Goal: Transaction & Acquisition: Register for event/course

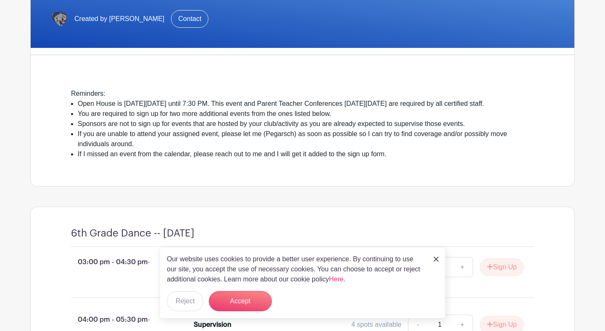
scroll to position [168, 0]
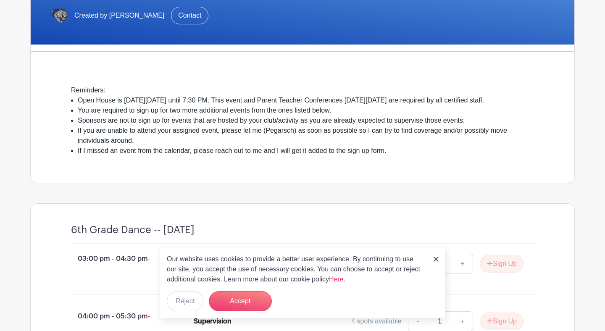
click at [437, 258] on img at bounding box center [436, 259] width 5 height 5
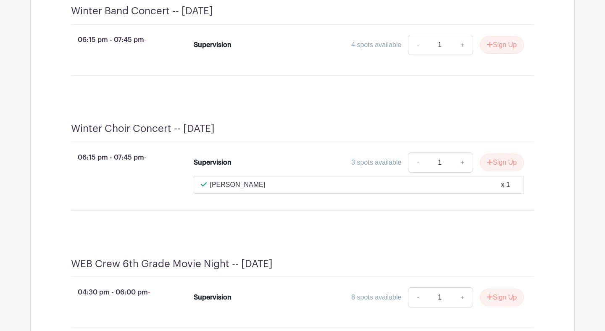
scroll to position [1287, 0]
click at [458, 172] on link "+" at bounding box center [462, 162] width 21 height 20
click at [413, 172] on link "-" at bounding box center [417, 162] width 19 height 20
type input "1"
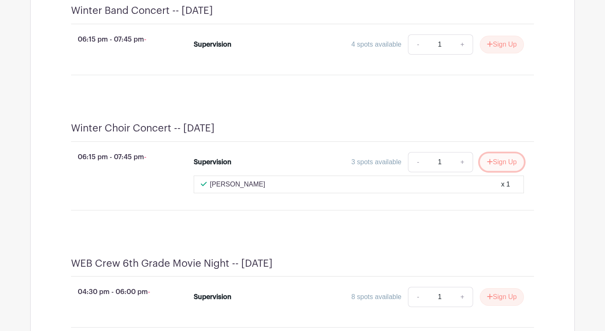
click at [500, 170] on button "Sign Up" at bounding box center [502, 162] width 44 height 18
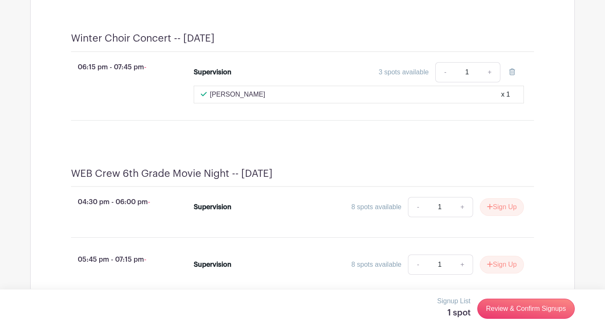
scroll to position [1361, 0]
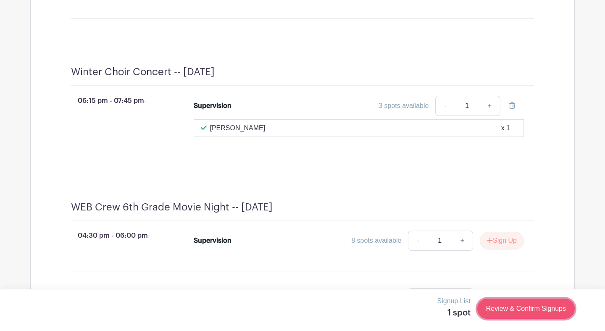
click at [528, 307] on link "Review & Confirm Signups" at bounding box center [525, 309] width 97 height 20
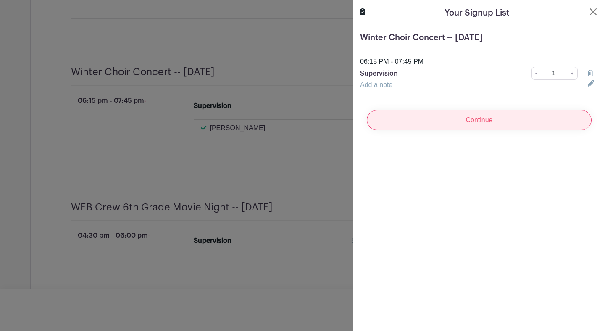
click at [474, 121] on input "Continue" at bounding box center [479, 120] width 225 height 20
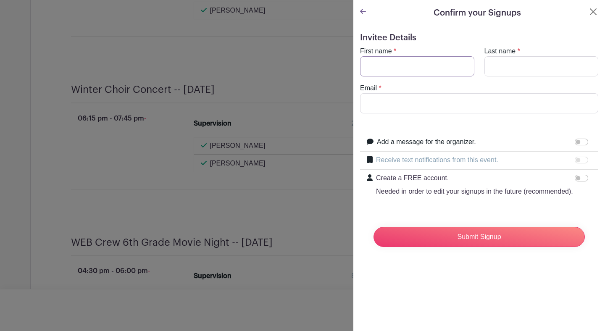
scroll to position [1414, 0]
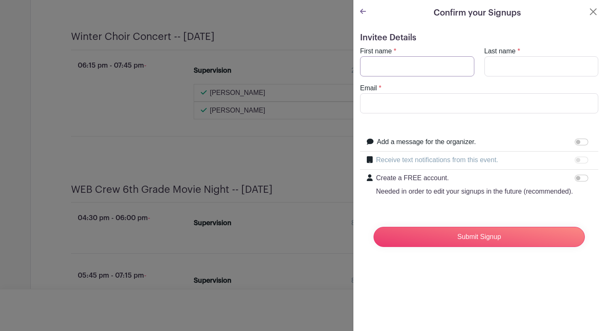
click at [406, 66] on input "First name" at bounding box center [417, 66] width 114 height 20
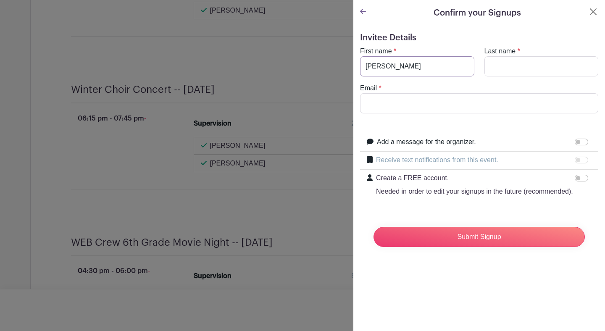
type input "[PERSON_NAME]"
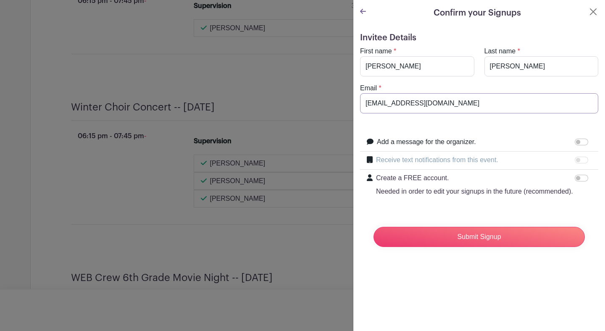
scroll to position [1467, 0]
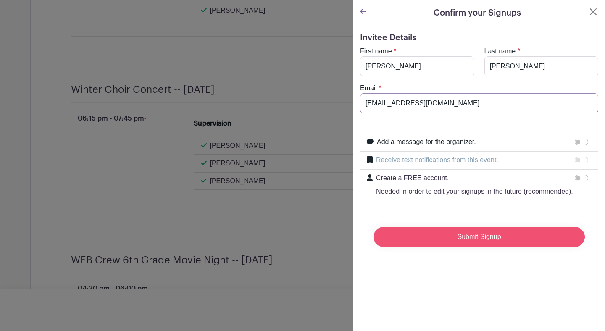
type input "[EMAIL_ADDRESS][DOMAIN_NAME]"
click at [429, 240] on input "Submit Signup" at bounding box center [479, 237] width 211 height 20
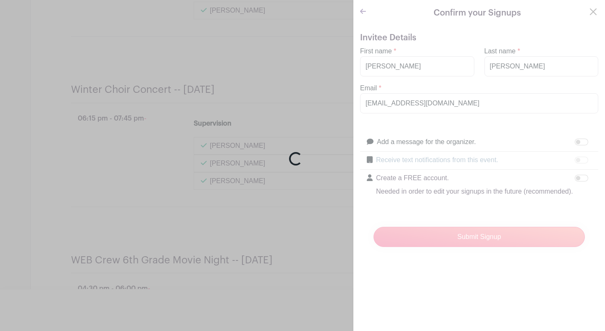
scroll to position [1517, 0]
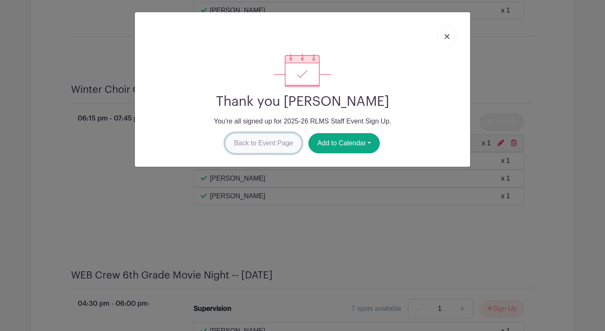
click at [245, 145] on link "Back to Event Page" at bounding box center [263, 143] width 77 height 20
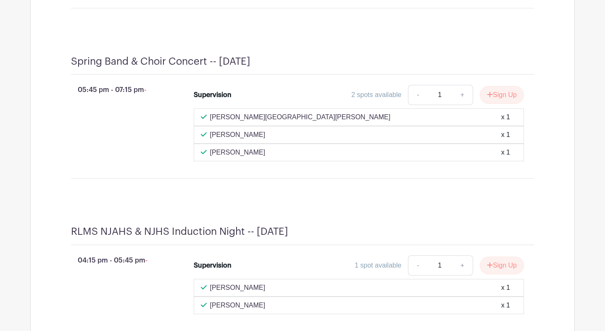
scroll to position [3145, 0]
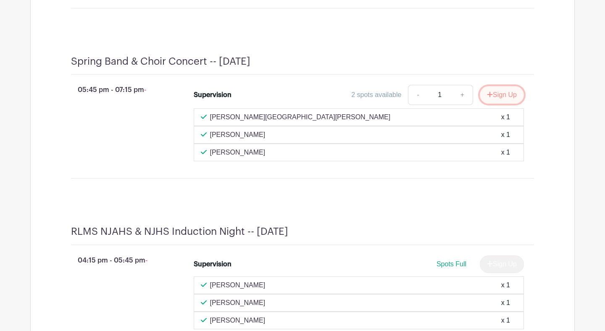
click at [509, 104] on button "Sign Up" at bounding box center [502, 95] width 44 height 18
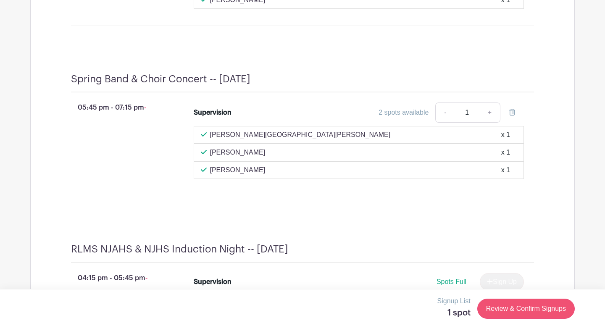
scroll to position [3198, 0]
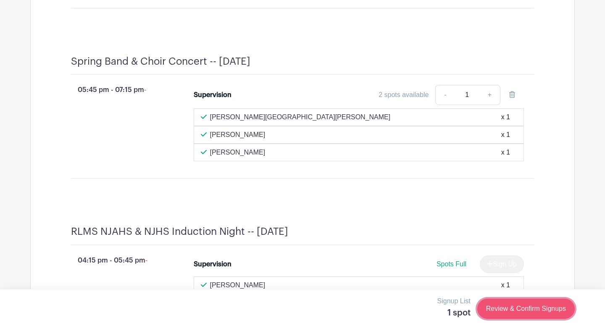
click at [503, 306] on link "Review & Confirm Signups" at bounding box center [525, 309] width 97 height 20
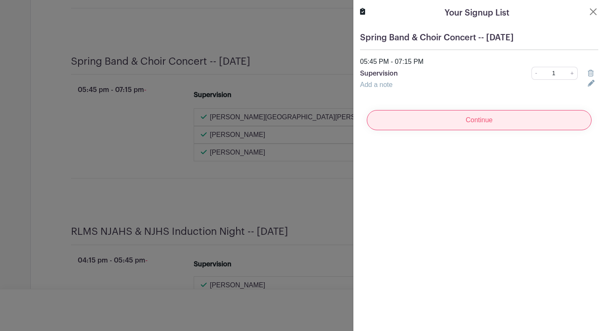
click at [409, 125] on input "Continue" at bounding box center [479, 120] width 225 height 20
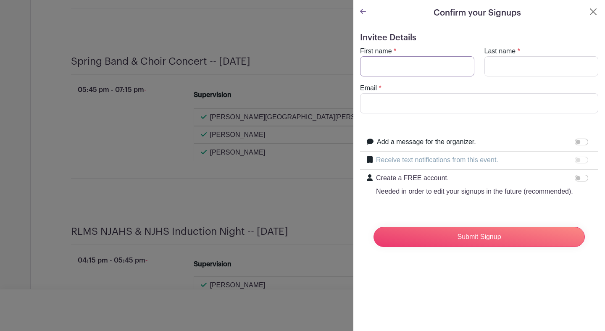
click at [384, 72] on input "First name" at bounding box center [417, 66] width 114 height 20
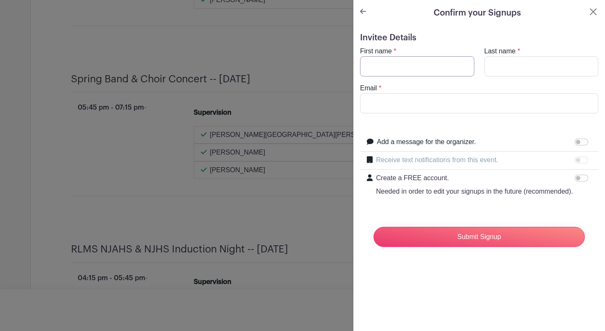
scroll to position [3216, 0]
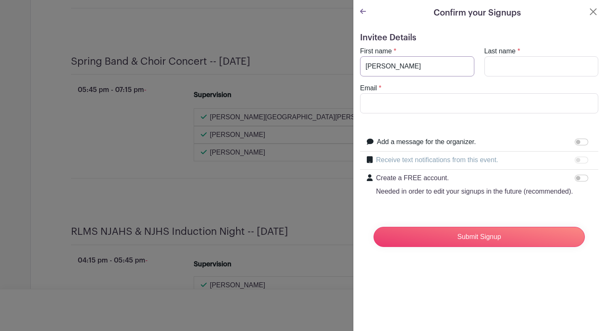
type input "[PERSON_NAME]"
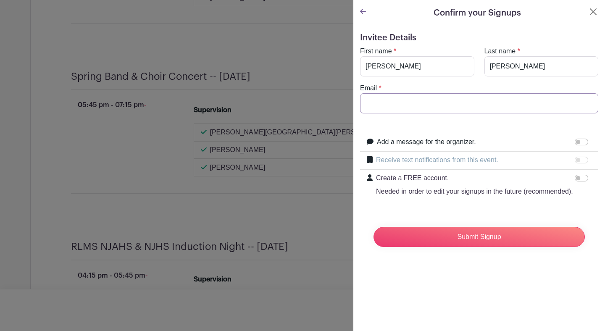
scroll to position [3231, 0]
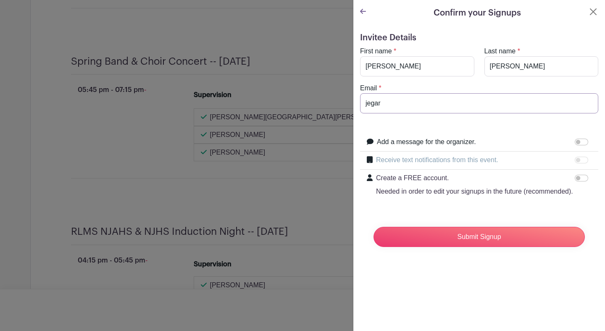
type input "[EMAIL_ADDRESS][DOMAIN_NAME]"
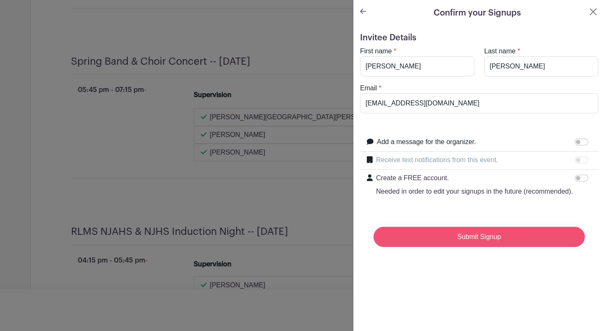
click at [429, 234] on input "Submit Signup" at bounding box center [479, 237] width 211 height 20
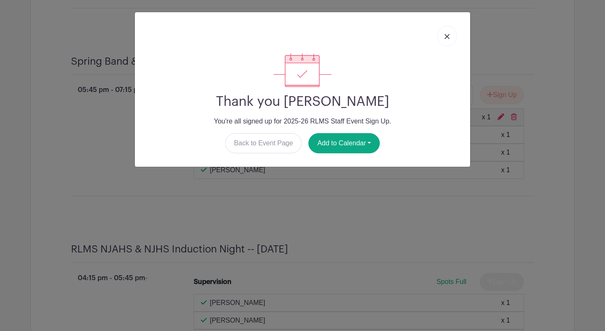
scroll to position [3284, 0]
click at [442, 33] on link at bounding box center [446, 36] width 19 height 21
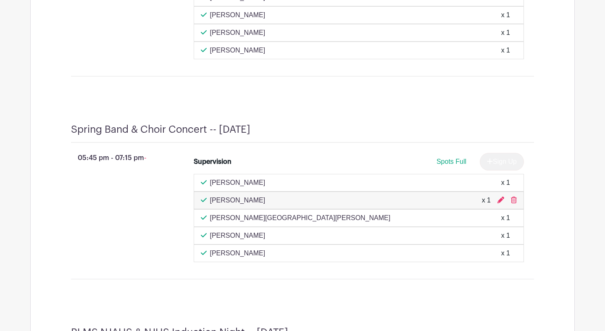
scroll to position [3828, 0]
